Goal: Task Accomplishment & Management: Manage account settings

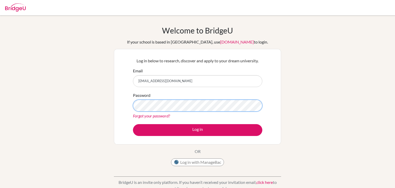
click at [133, 124] on button "Log in" at bounding box center [197, 130] width 129 height 12
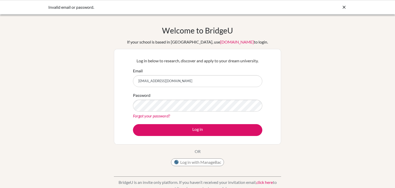
click at [187, 80] on input "gladiolus8125@gmail.com" at bounding box center [197, 81] width 129 height 12
type input "g"
type input "8125@gsis.ac.in"
click at [133, 124] on button "Log in" at bounding box center [197, 130] width 129 height 12
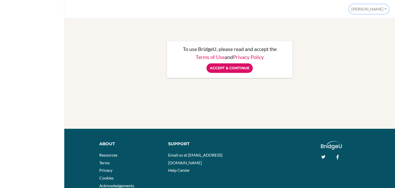
click at [377, 11] on button "[PERSON_NAME]" at bounding box center [369, 9] width 40 height 10
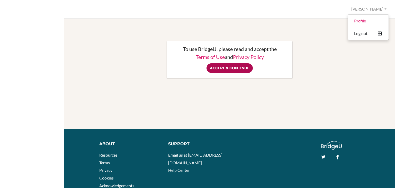
click at [228, 67] on input "Accept & Continue" at bounding box center [230, 68] width 46 height 10
